Goal: Transaction & Acquisition: Purchase product/service

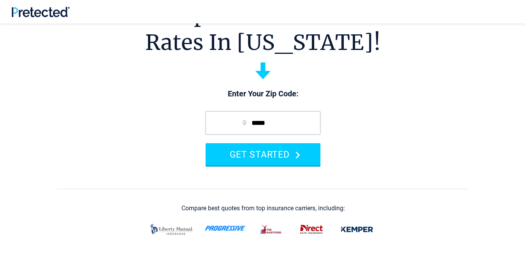
scroll to position [85, 0]
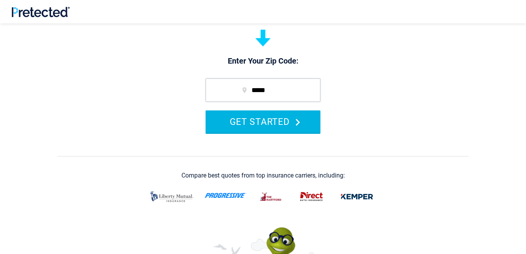
click at [268, 124] on button "GET STARTED" at bounding box center [263, 121] width 115 height 22
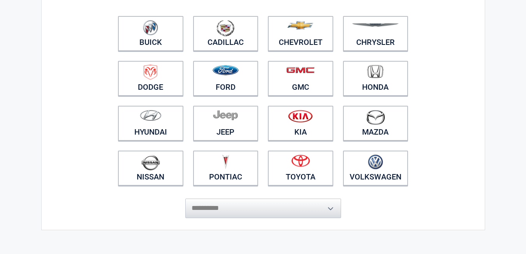
drag, startPoint x: 358, startPoint y: 85, endPoint x: 129, endPoint y: 220, distance: 266.6
click at [359, 85] on link "Honda" at bounding box center [375, 78] width 65 height 35
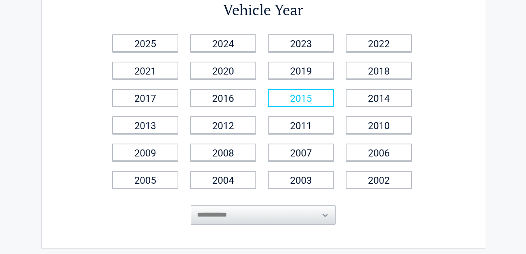
click at [286, 97] on link "2015" at bounding box center [301, 98] width 66 height 18
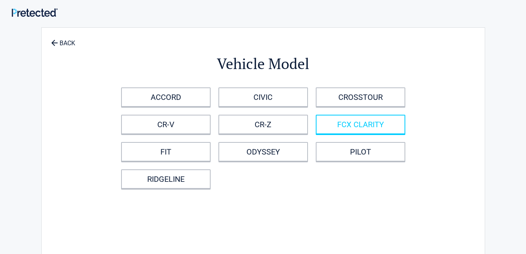
click at [351, 123] on link "FCX CLARITY" at bounding box center [361, 124] width 90 height 19
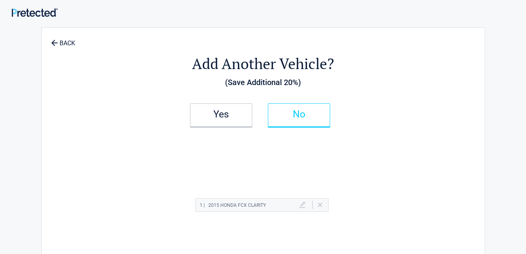
click at [273, 114] on link "No" at bounding box center [299, 114] width 62 height 23
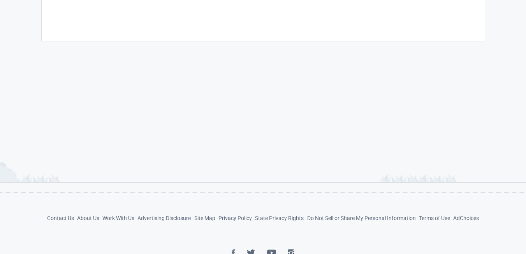
scroll to position [270, 0]
